Goal: Information Seeking & Learning: Learn about a topic

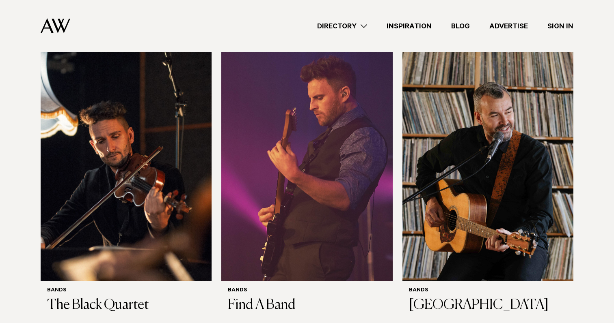
scroll to position [220, 0]
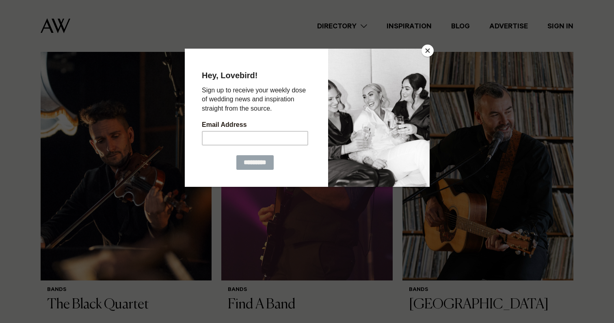
click at [426, 50] on button "Close" at bounding box center [427, 51] width 12 height 12
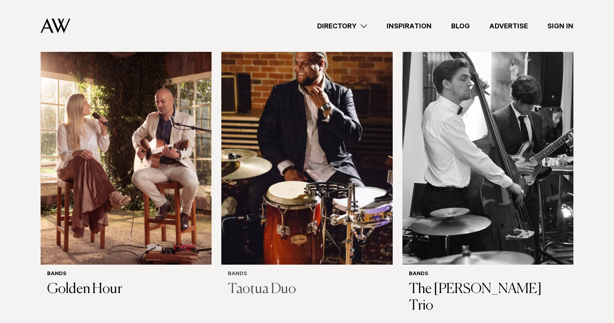
scroll to position [838, 0]
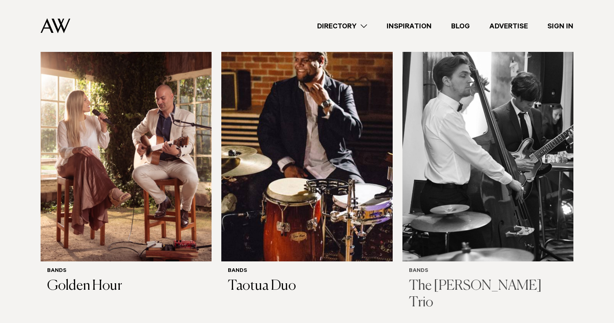
click at [438, 162] on img at bounding box center [487, 146] width 171 height 229
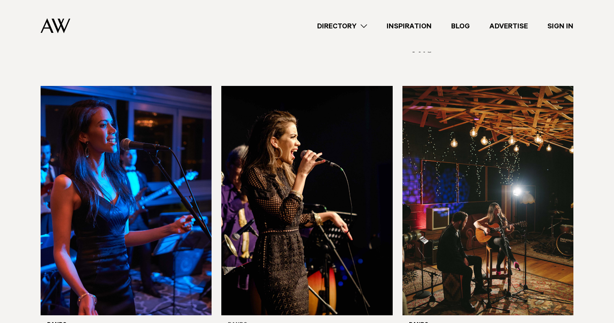
scroll to position [1103, 0]
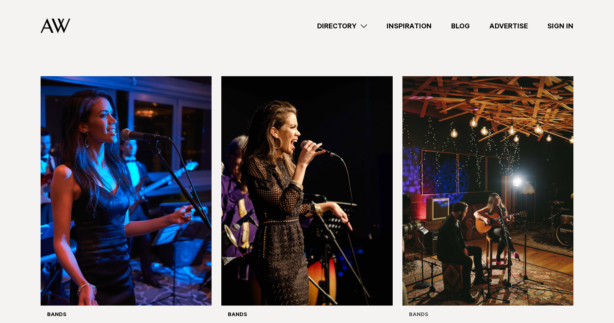
click at [451, 203] on img at bounding box center [487, 190] width 171 height 229
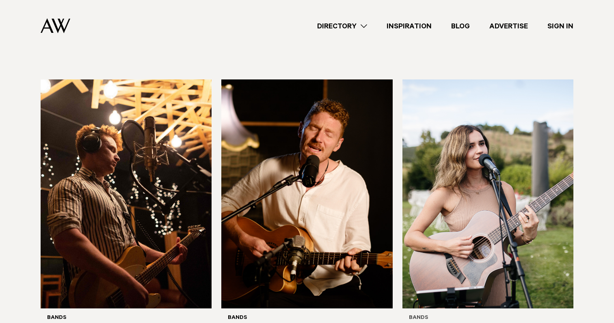
scroll to position [1992, 0]
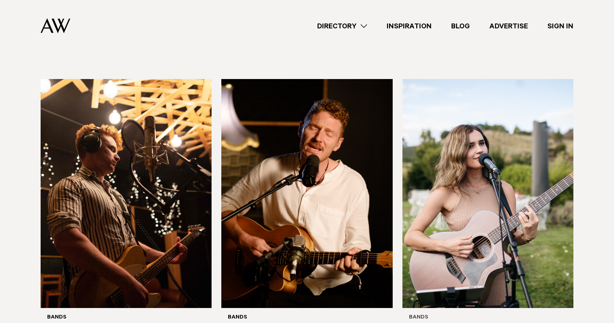
click at [459, 201] on img at bounding box center [487, 193] width 171 height 229
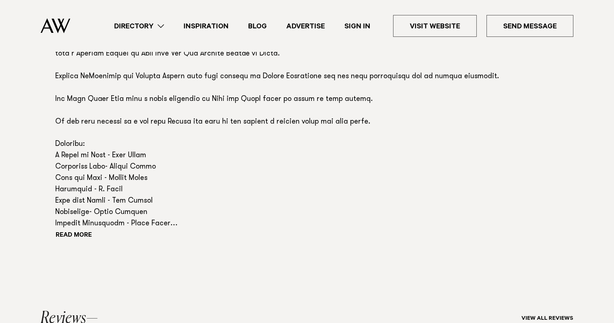
scroll to position [660, 0]
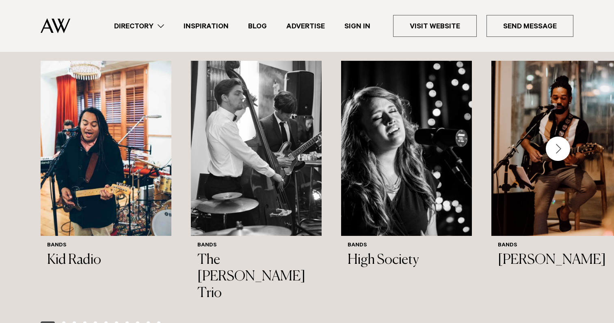
scroll to position [782, 0]
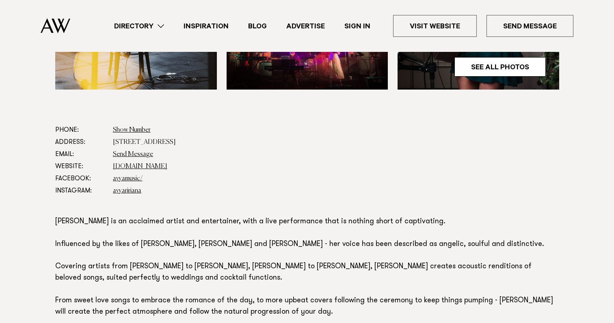
scroll to position [373, 0]
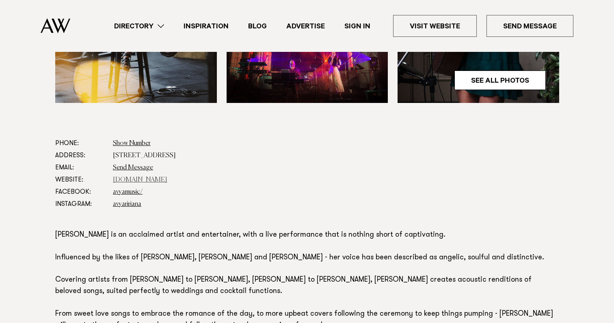
click at [124, 181] on link "avya.co.nz" at bounding box center [140, 180] width 54 height 6
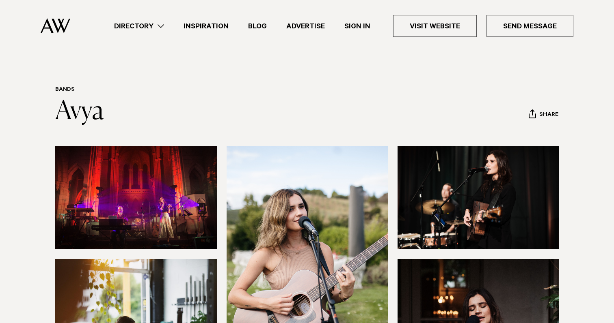
scroll to position [0, 0]
